Goal: Complete application form

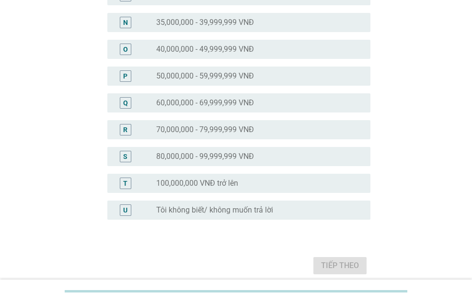
scroll to position [477, 0]
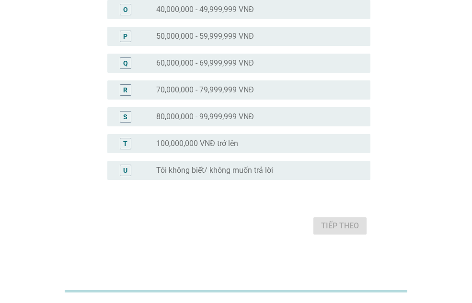
click at [253, 139] on div "radio_button_unchecked 100,000,000 VNĐ trở lên" at bounding box center [255, 144] width 199 height 10
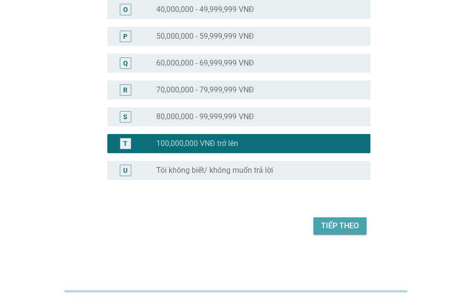
click at [350, 229] on div "Tiếp theo" at bounding box center [340, 225] width 38 height 11
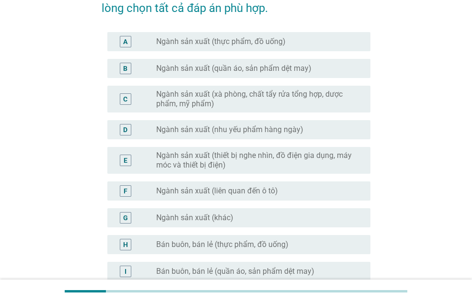
scroll to position [96, 0]
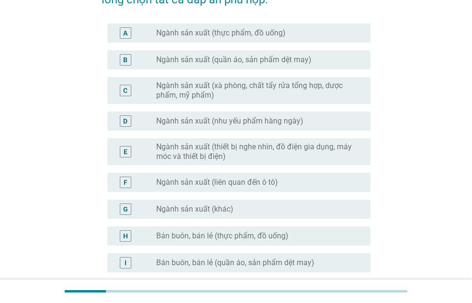
click at [270, 208] on div "radio_button_unchecked Ngành sản xuất (khác)" at bounding box center [255, 209] width 199 height 10
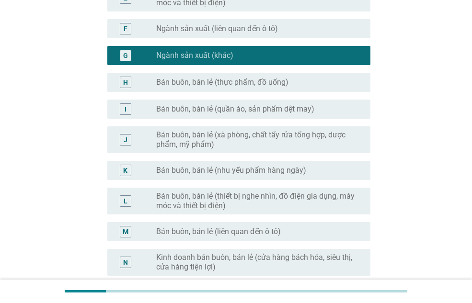
scroll to position [287, 0]
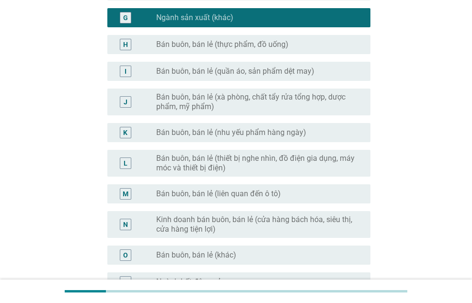
click at [292, 69] on label "Bán buôn, bán lẻ (quần áo, sản phẩm dệt may)" at bounding box center [235, 72] width 158 height 10
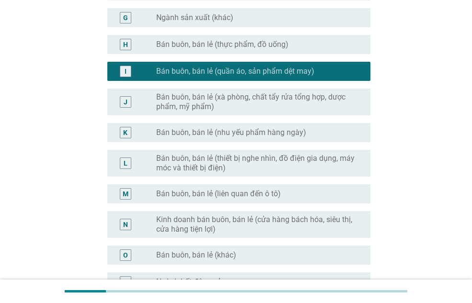
click at [282, 15] on div "radio_button_unchecked Ngành sản xuất (khác)" at bounding box center [255, 18] width 199 height 10
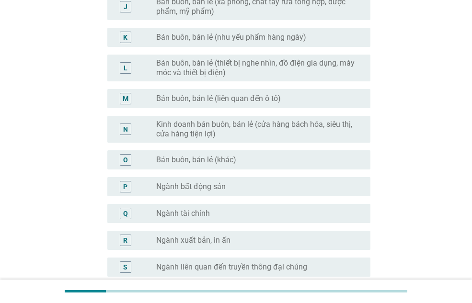
scroll to position [527, 0]
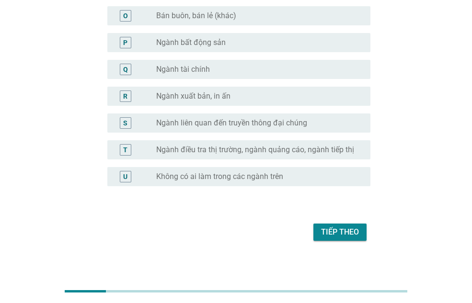
click at [339, 233] on div "Tiếp theo" at bounding box center [340, 231] width 38 height 11
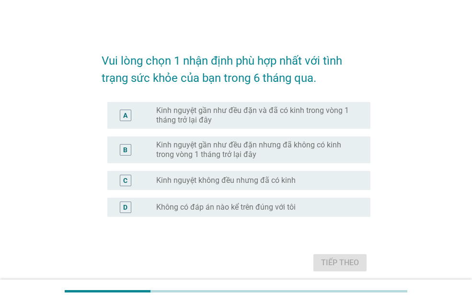
click at [270, 114] on label "Kinh nguyệt gần như đều đặn và đã có kinh trong vòng 1 tháng trở lại đây" at bounding box center [255, 115] width 199 height 19
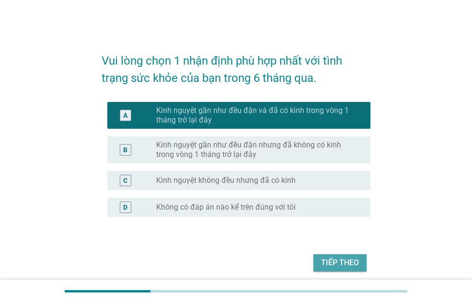
click at [342, 266] on div "Tiếp theo" at bounding box center [340, 262] width 38 height 11
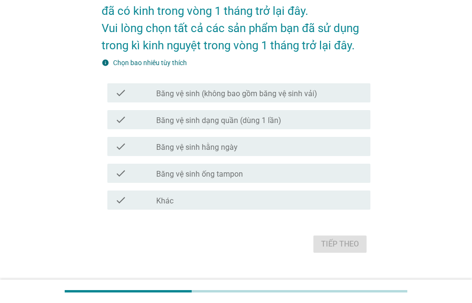
scroll to position [85, 0]
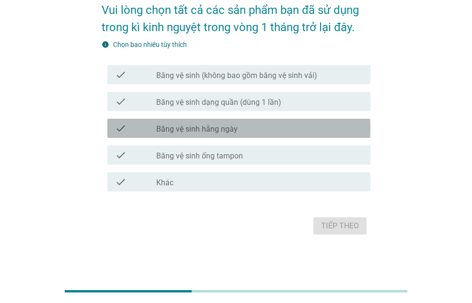
click at [265, 127] on div "check_box_outline_blank Băng vệ sinh hằng ngày" at bounding box center [259, 128] width 206 height 11
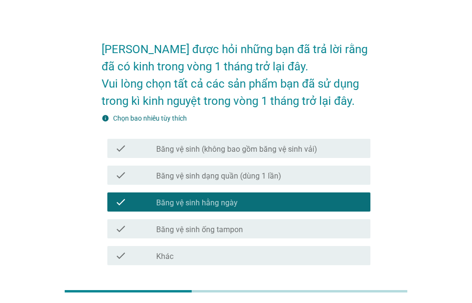
scroll to position [0, 0]
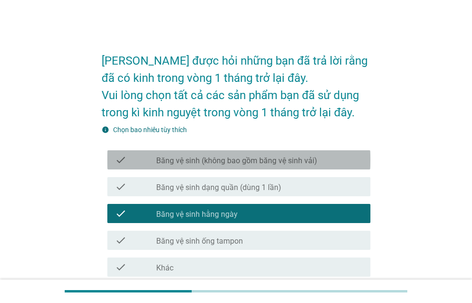
click at [294, 160] on label "Băng vệ sinh (không bao gồm băng vệ sinh vải)" at bounding box center [236, 161] width 161 height 10
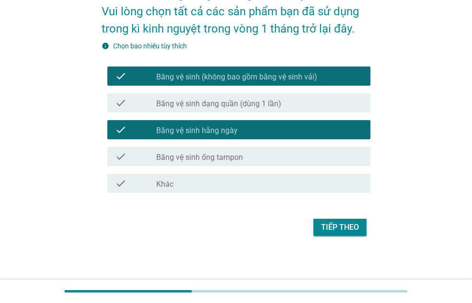
scroll to position [85, 0]
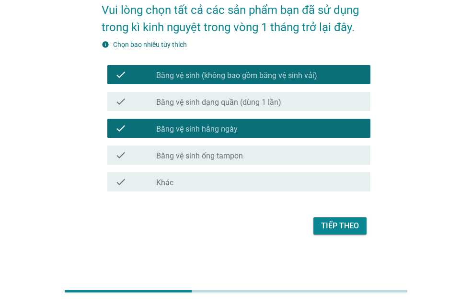
click at [344, 227] on div "Tiếp theo" at bounding box center [340, 225] width 38 height 11
